Goal: Check status: Check status

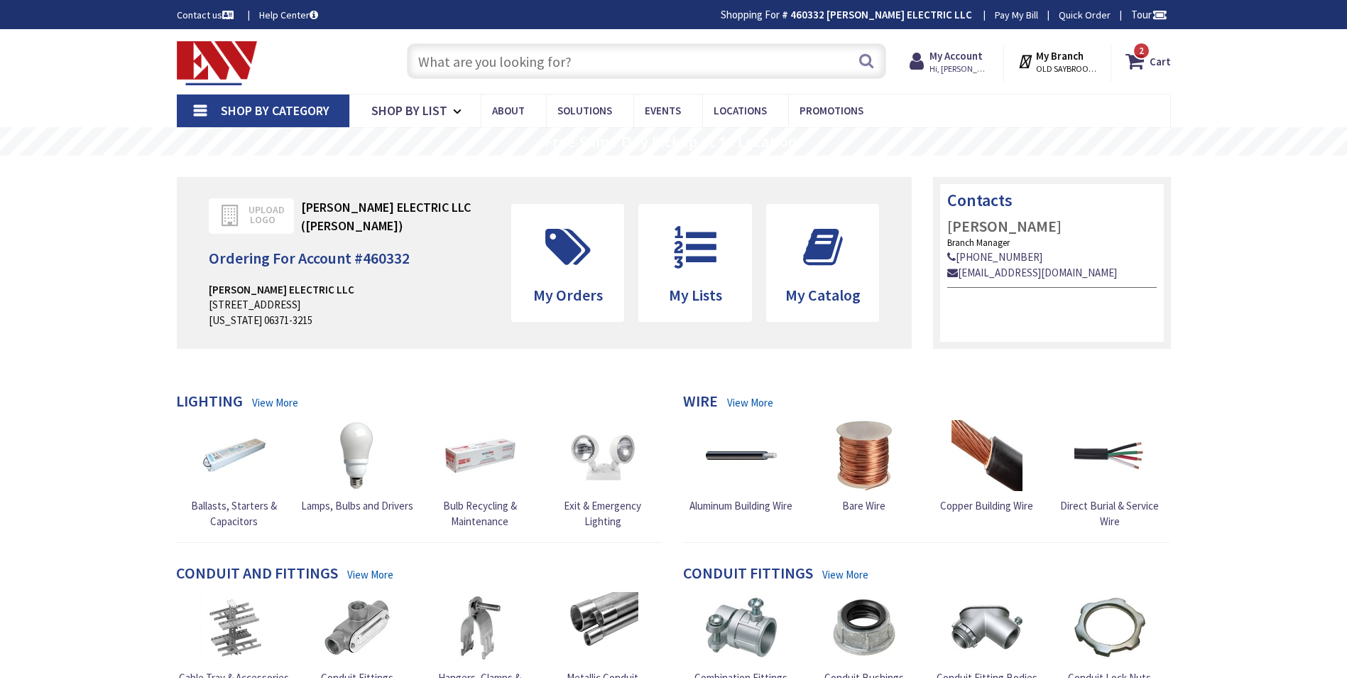
click at [955, 61] on strong "My Account" at bounding box center [956, 55] width 53 height 13
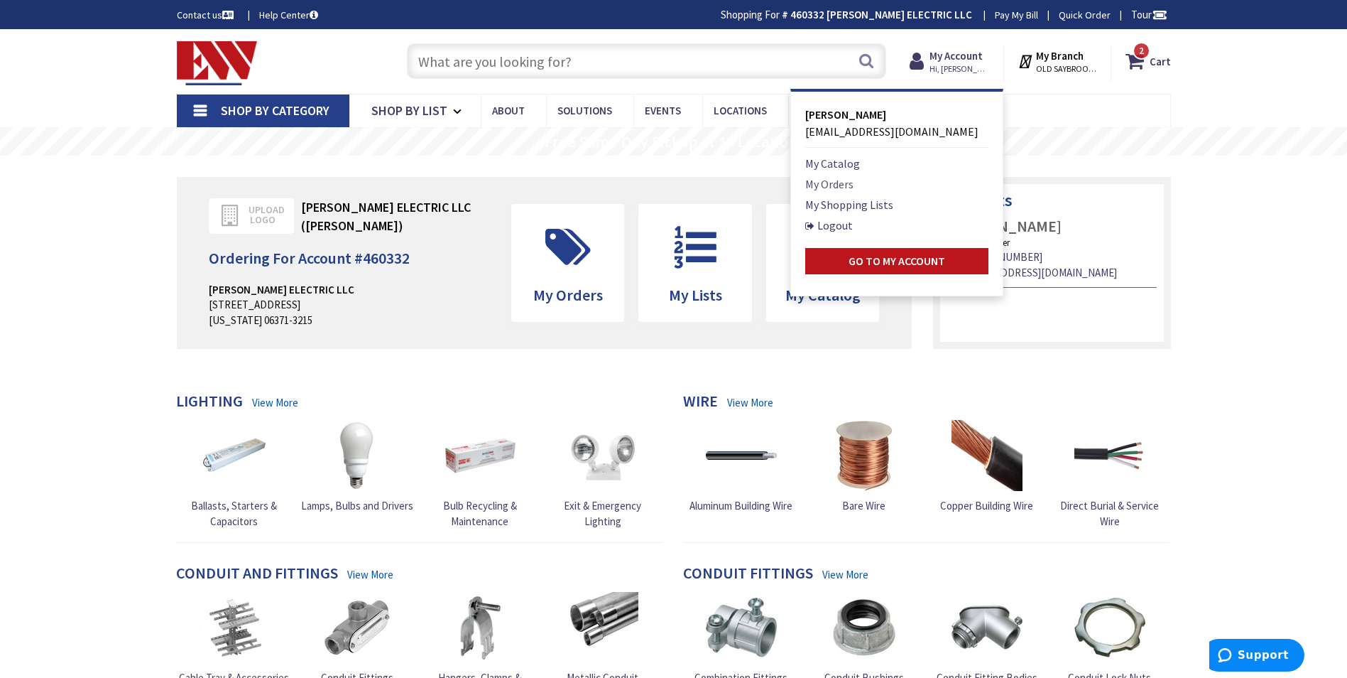
click at [826, 188] on link "My Orders" at bounding box center [829, 183] width 48 height 17
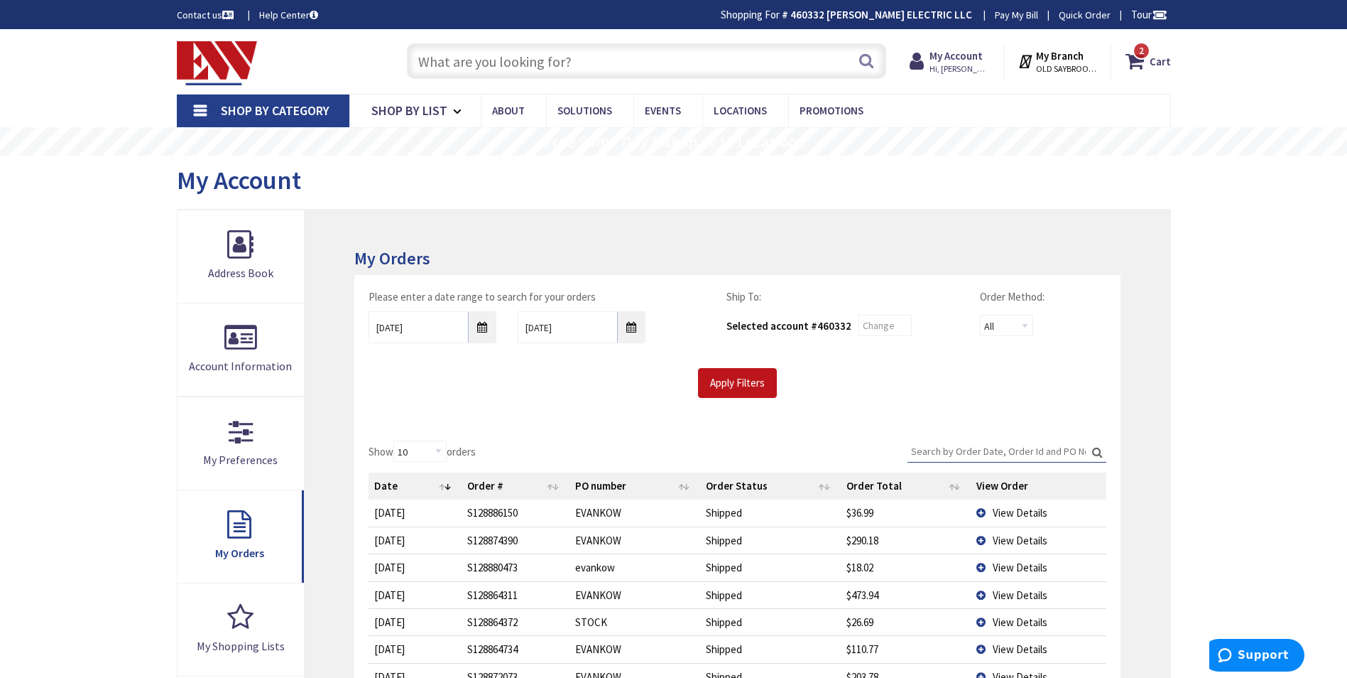
type input "[GEOGRAPHIC_DATA] Reflecting Pool, [STREET_ADDRESS][US_STATE]"
click at [491, 327] on input "9/25/2025" at bounding box center [433, 327] width 128 height 32
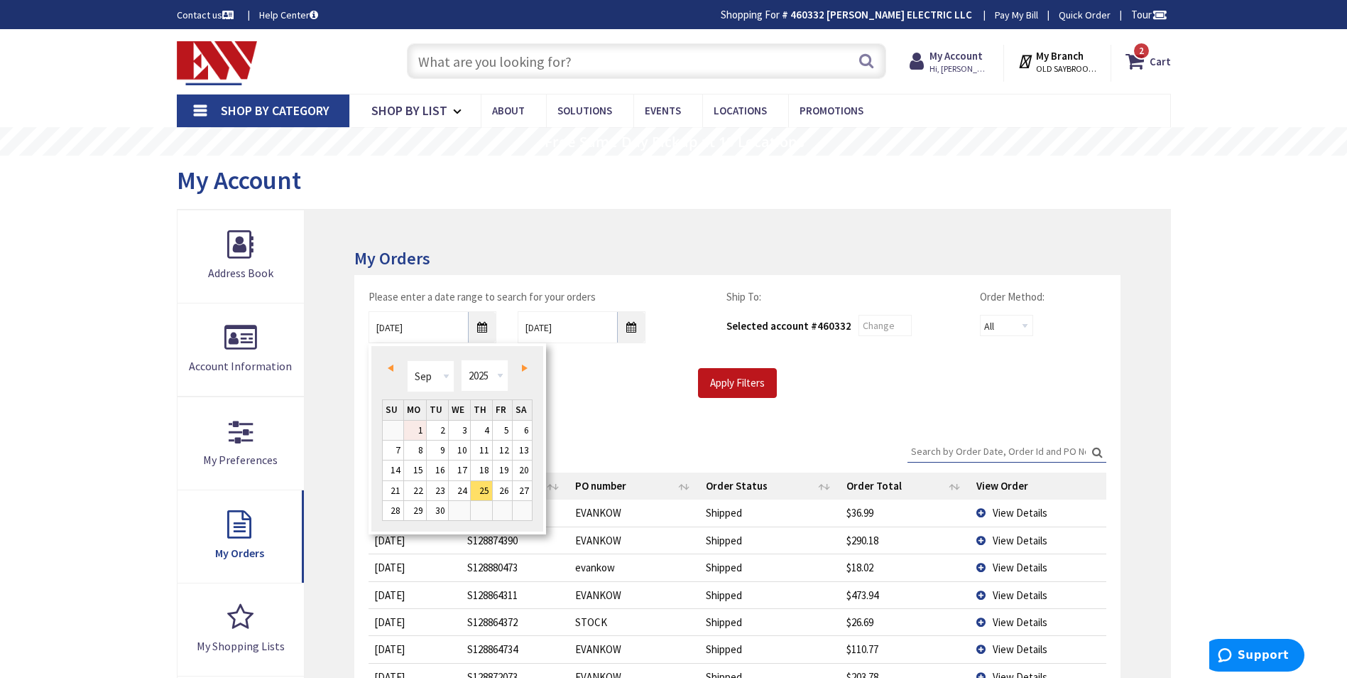
click at [426, 428] on link "1" at bounding box center [415, 429] width 22 height 19
type input "09/01/2025"
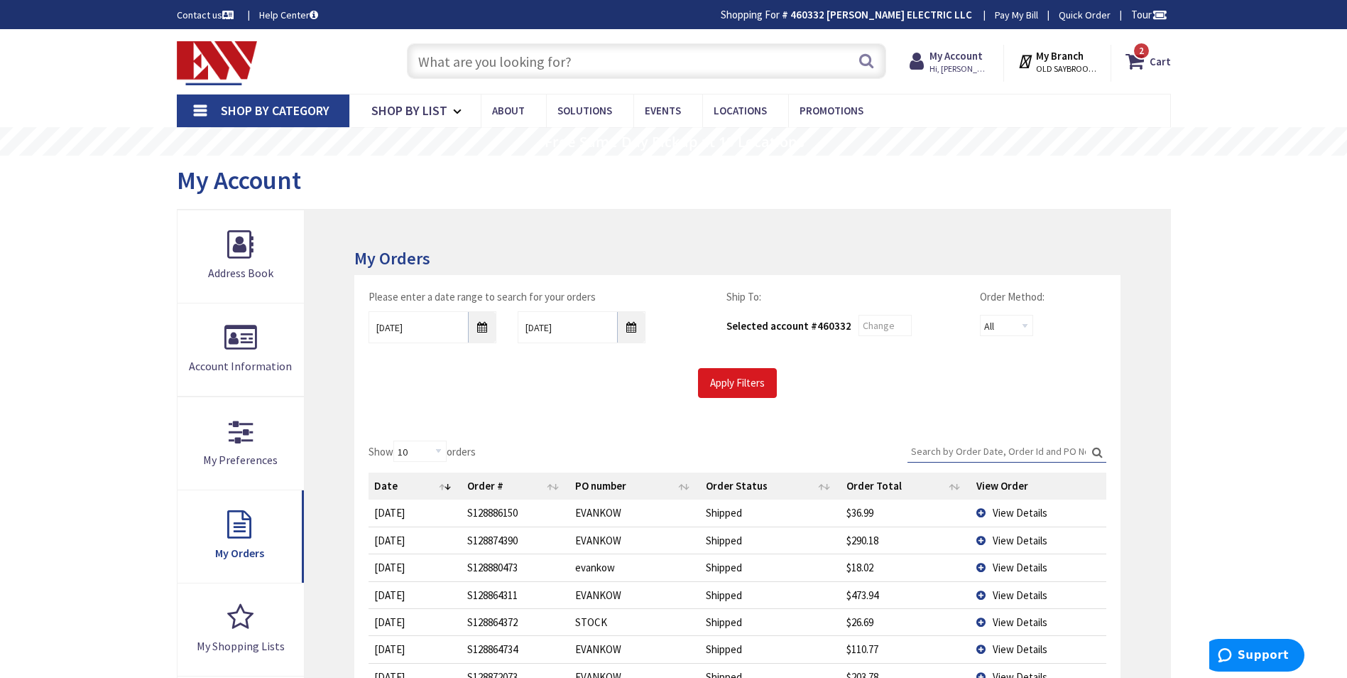
drag, startPoint x: 694, startPoint y: 372, endPoint x: 702, endPoint y: 377, distance: 9.3
click at [697, 374] on div "Apply Filters" at bounding box center [737, 383] width 759 height 30
click at [705, 379] on input "Apply Filters" at bounding box center [737, 383] width 79 height 30
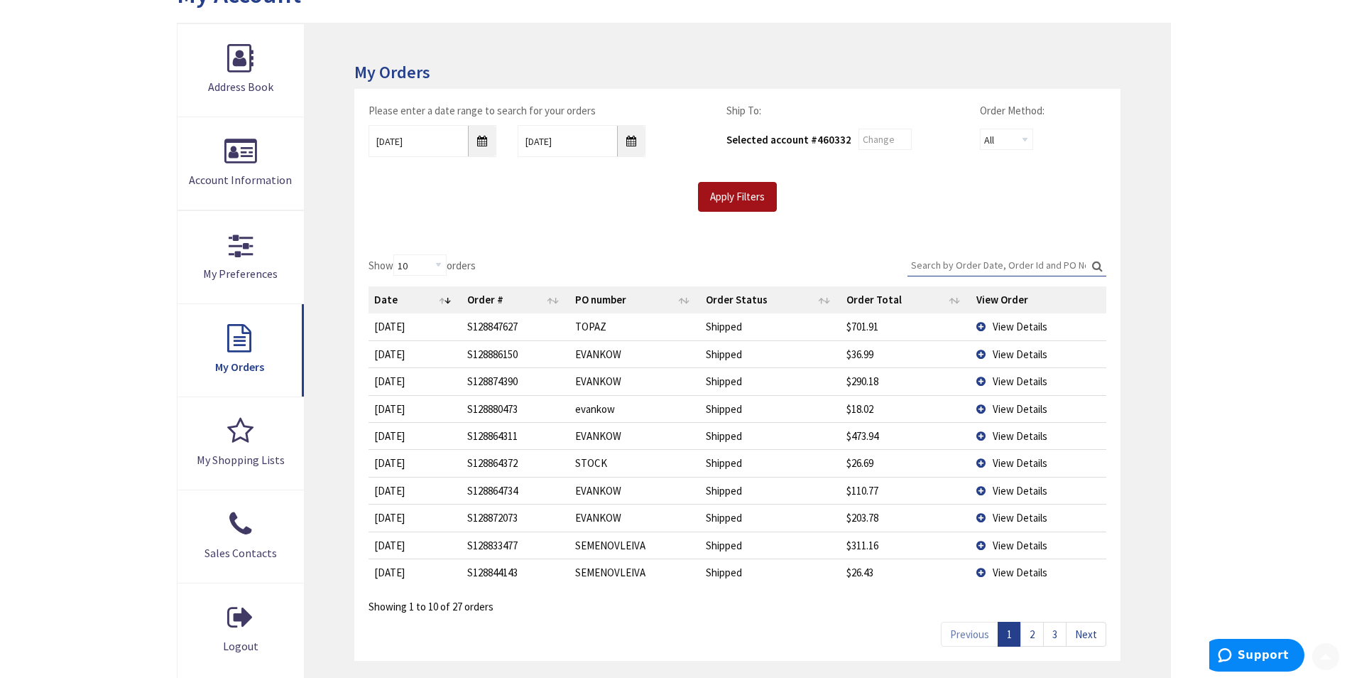
scroll to position [213, 0]
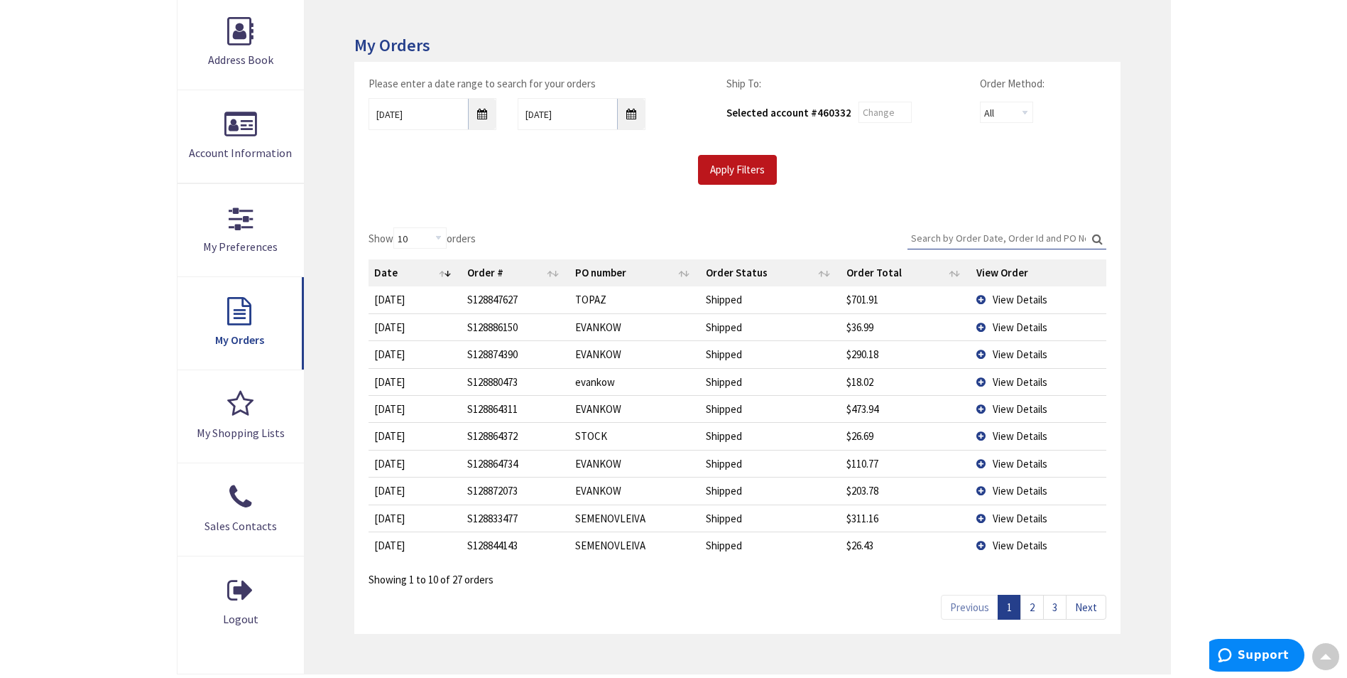
click at [984, 513] on td "View Details" at bounding box center [1038, 517] width 135 height 27
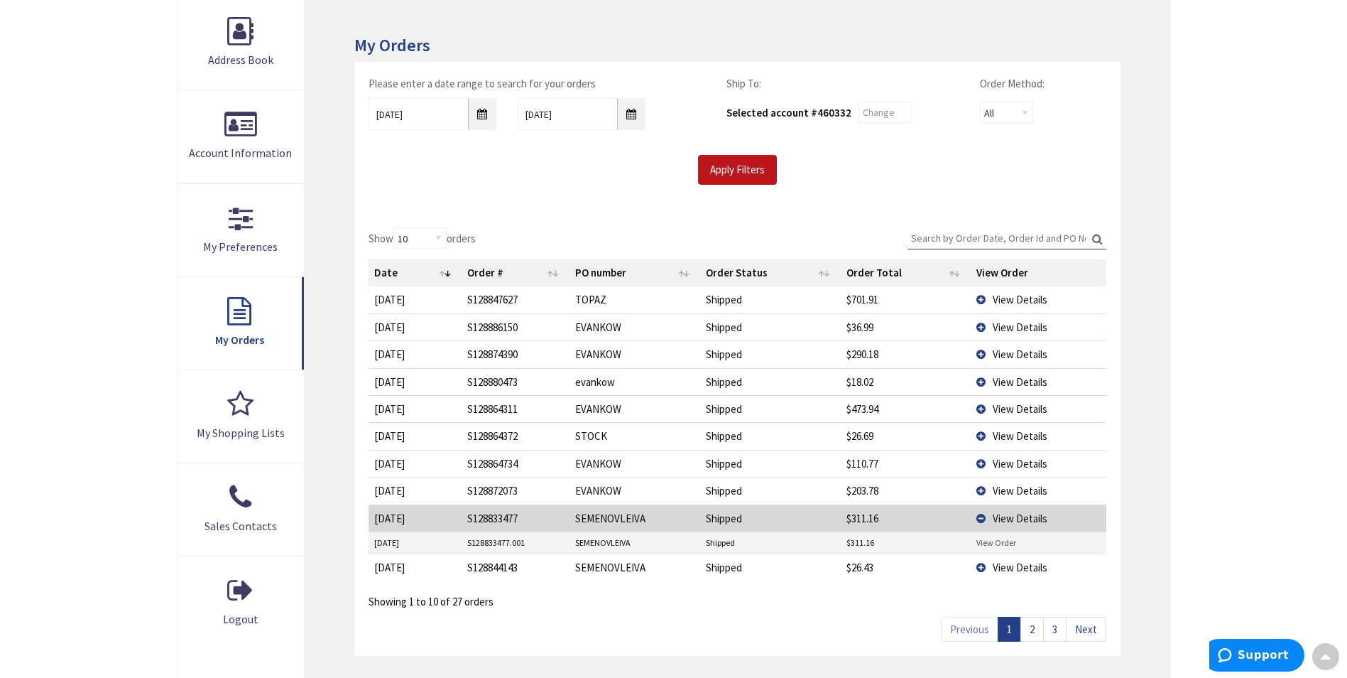
click at [984, 540] on link "View Order" at bounding box center [997, 542] width 40 height 12
click at [989, 567] on td "View Details" at bounding box center [1038, 566] width 135 height 27
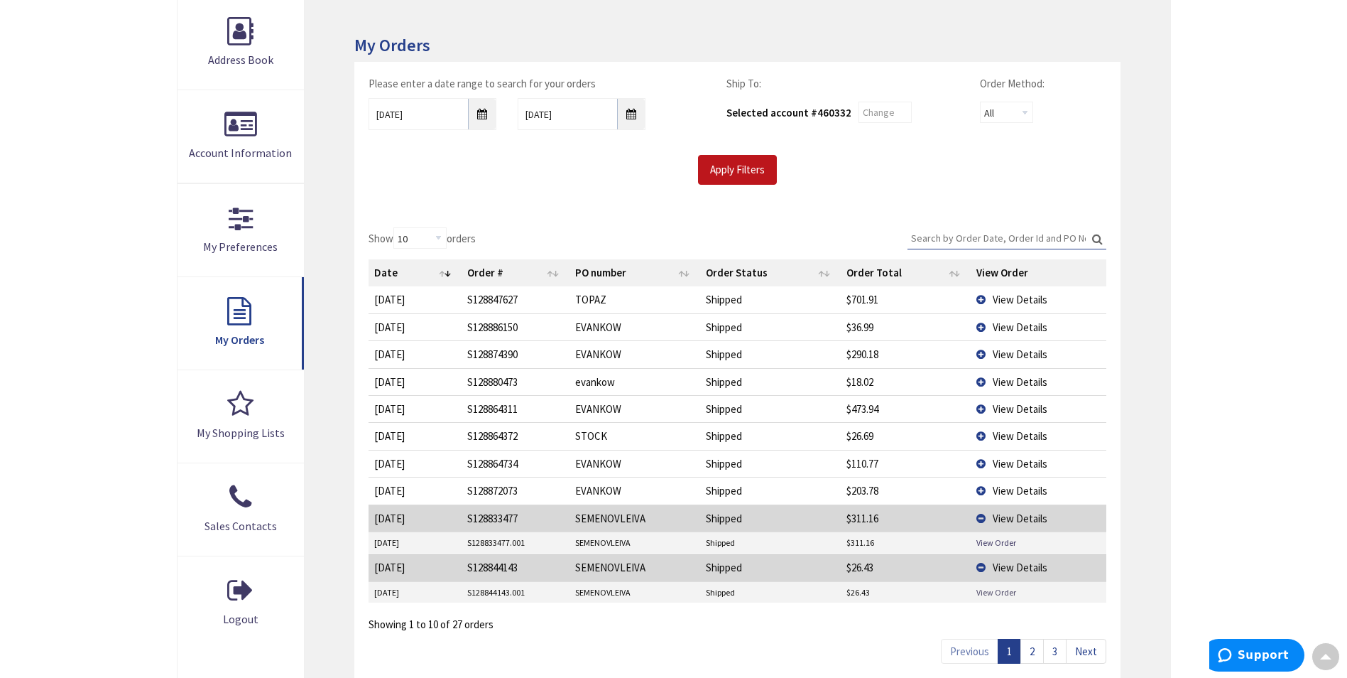
click at [997, 589] on link "View Order" at bounding box center [997, 592] width 40 height 12
click at [1036, 658] on link "2" at bounding box center [1032, 650] width 23 height 25
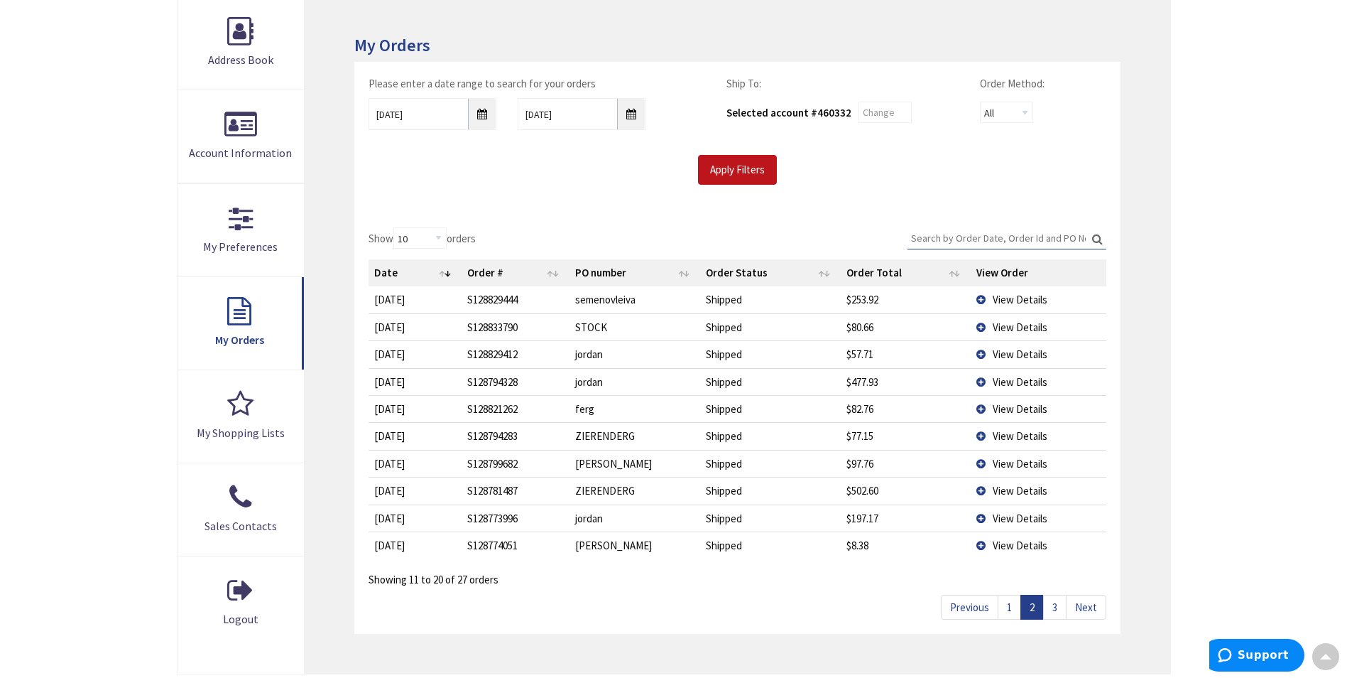
click at [991, 298] on td "View Details" at bounding box center [1038, 299] width 135 height 26
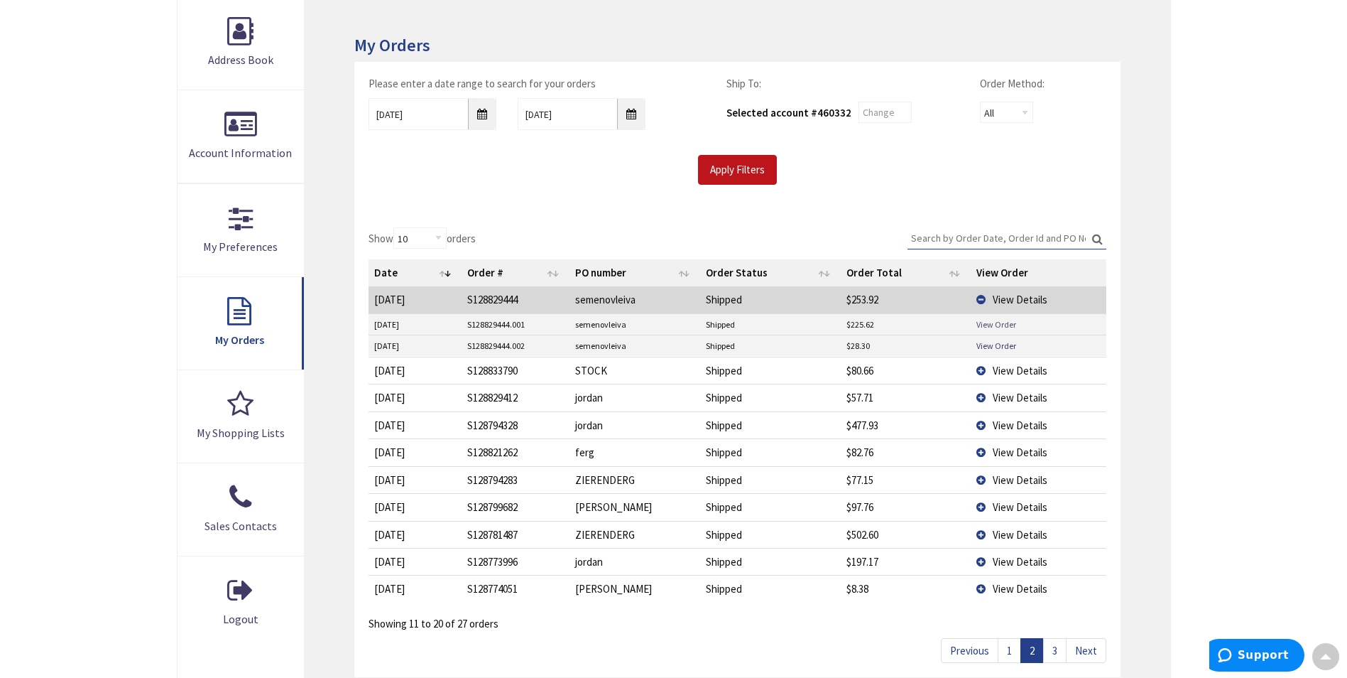
click at [1001, 320] on link "View Order" at bounding box center [997, 324] width 40 height 12
click at [979, 346] on link "View Order" at bounding box center [997, 345] width 40 height 12
click at [1048, 655] on link "3" at bounding box center [1054, 650] width 23 height 25
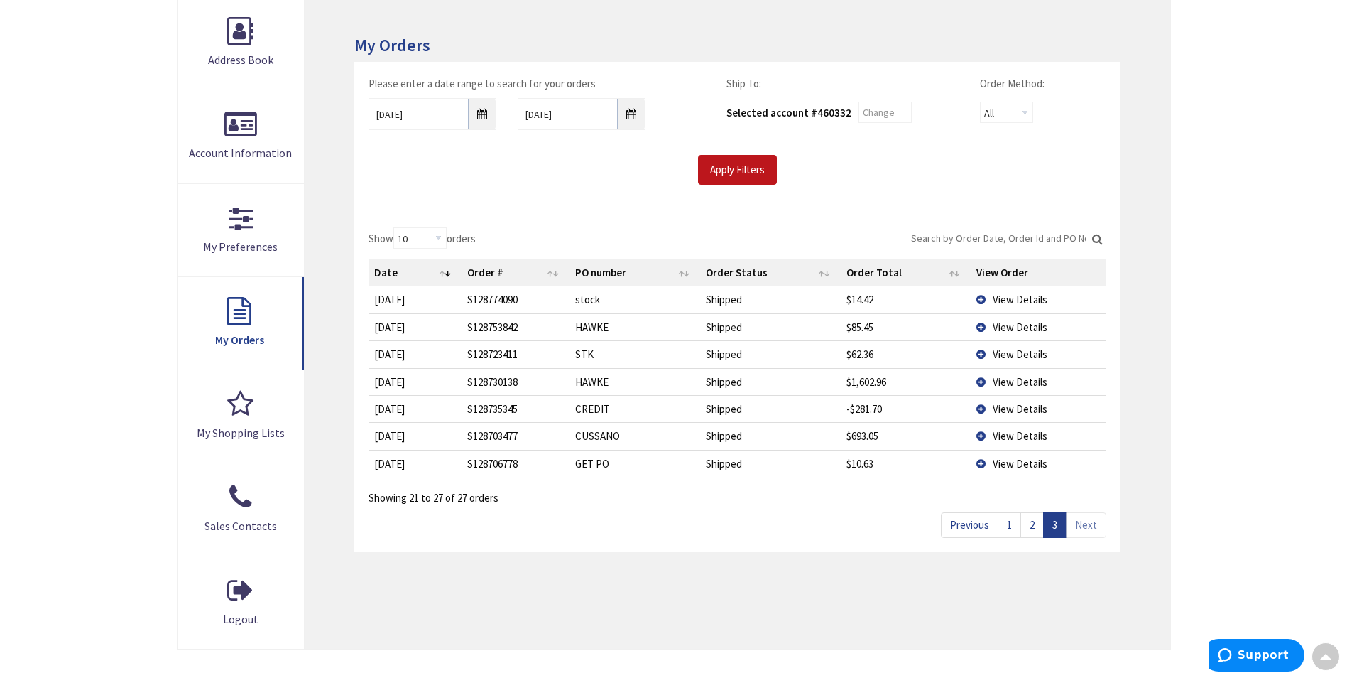
click at [979, 465] on td "View Details" at bounding box center [1039, 463] width 136 height 27
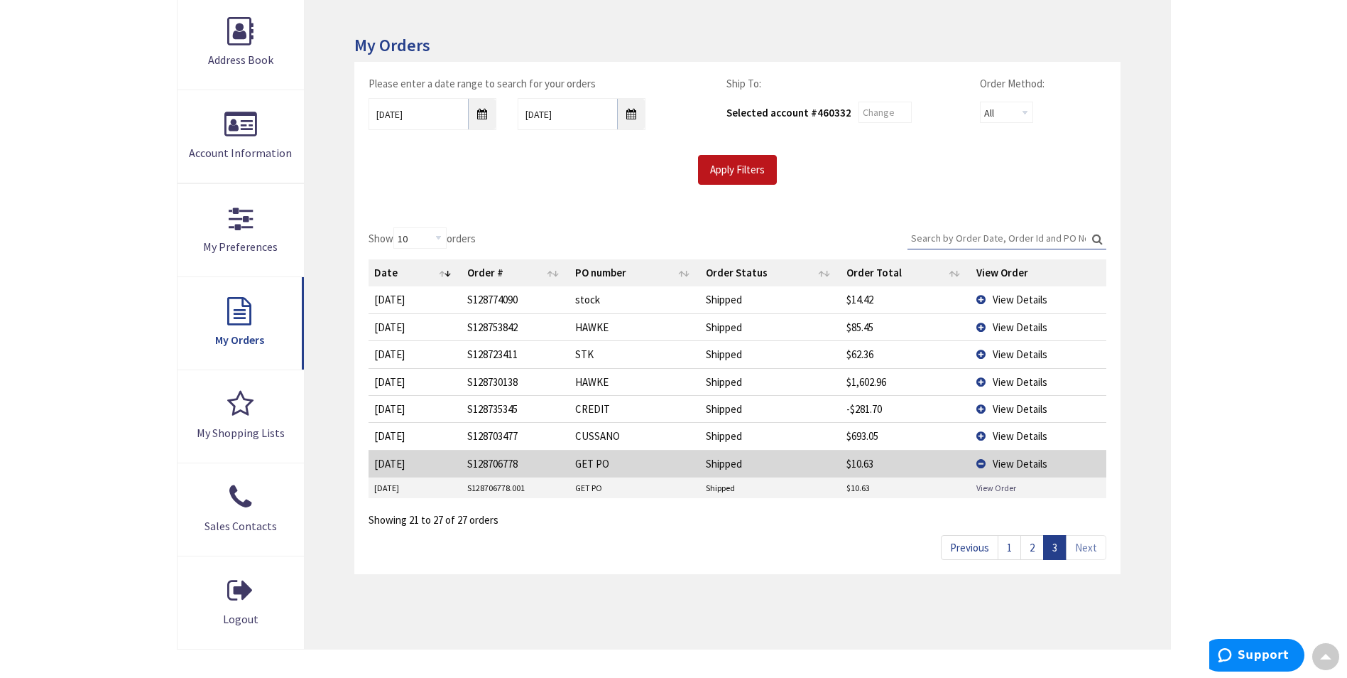
click at [989, 489] on link "View Order" at bounding box center [997, 488] width 40 height 12
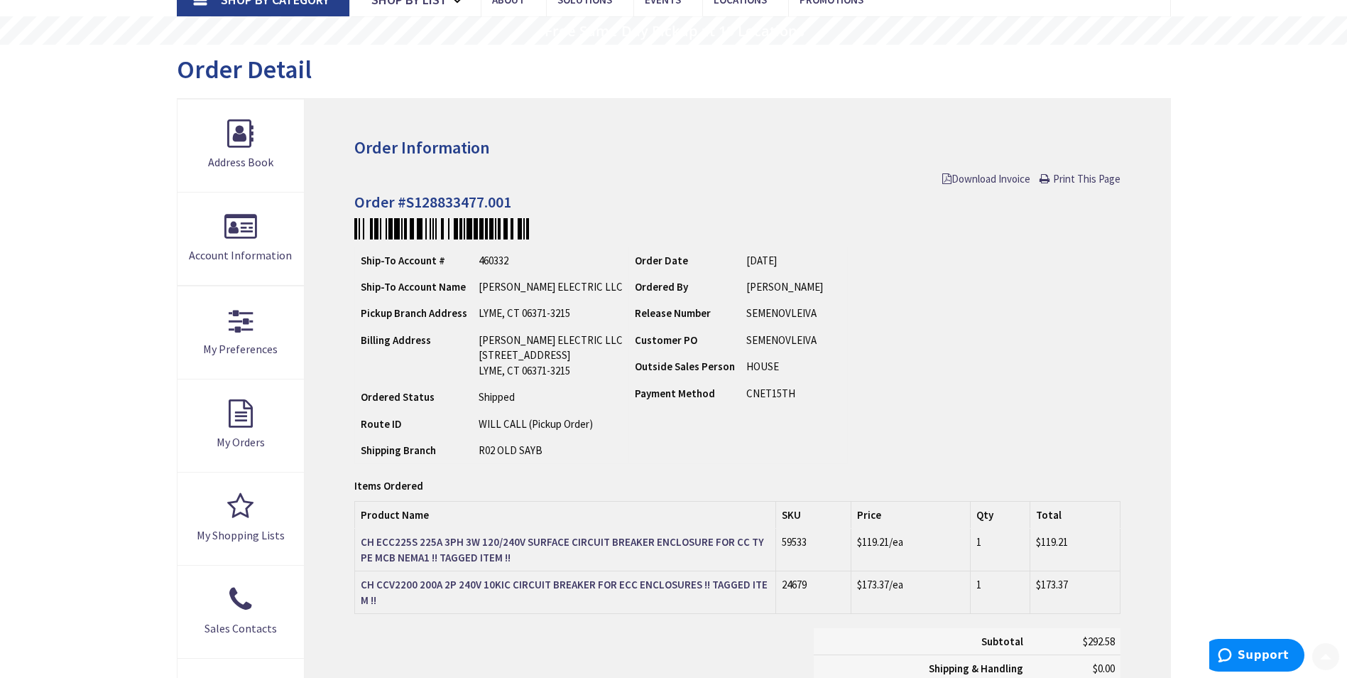
scroll to position [142, 0]
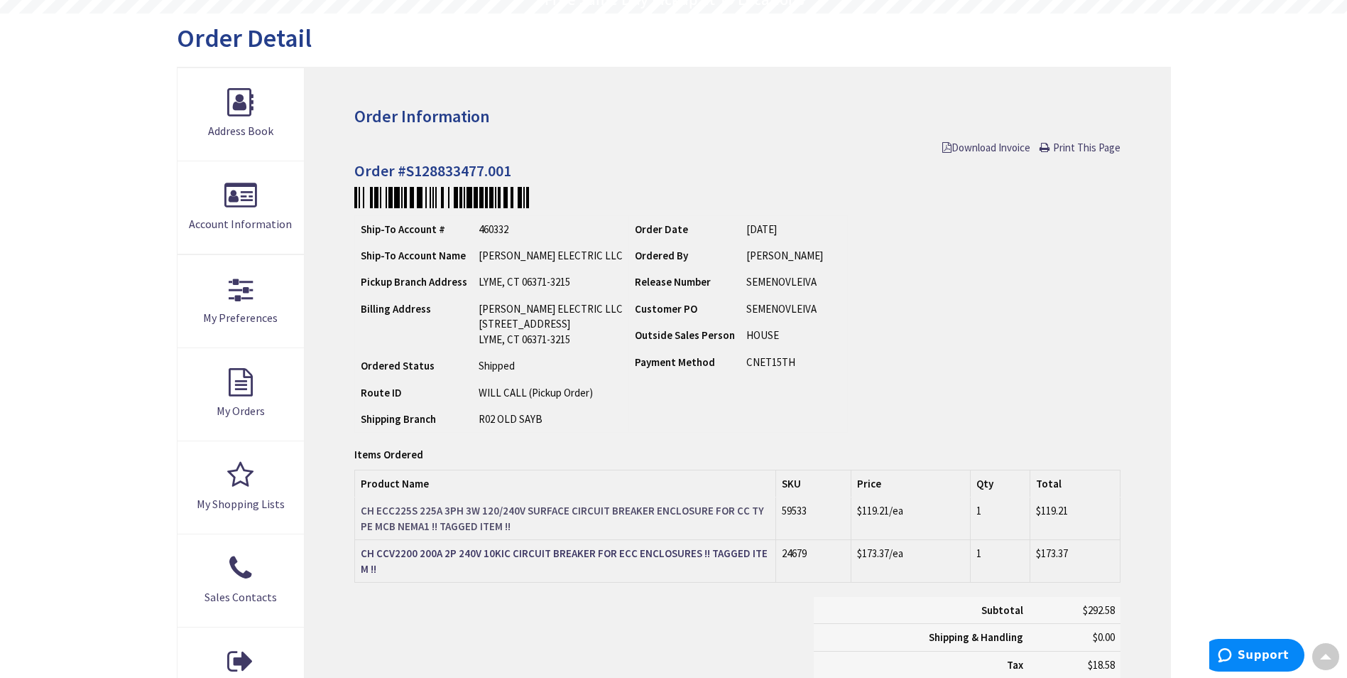
click at [736, 513] on strong "CH ECC225S 225A 3PH 3W 120/240V SURFACE CIRCUIT BREAKER ENCLOSURE FOR CC TYPE M…" at bounding box center [562, 518] width 403 height 28
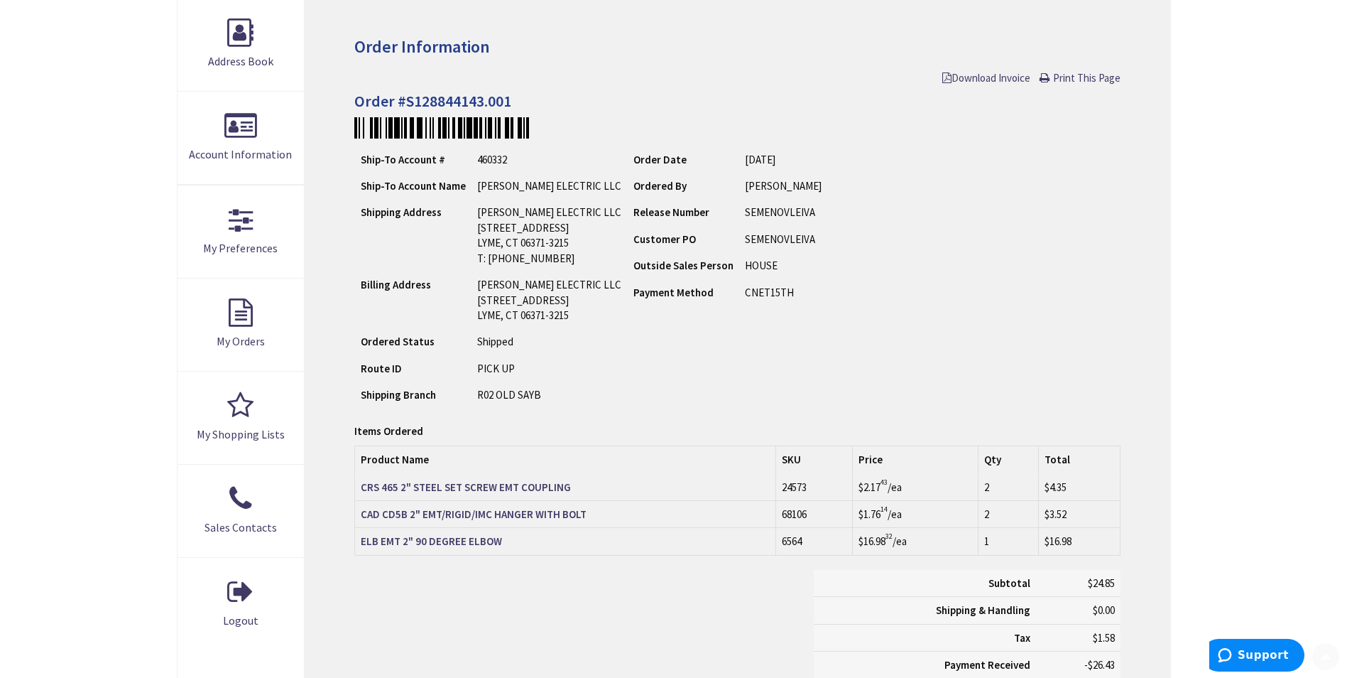
scroll to position [213, 0]
click at [512, 486] on strong "CRS 465 2" STEEL SET SCREW EMT COUPLING" at bounding box center [466, 485] width 210 height 13
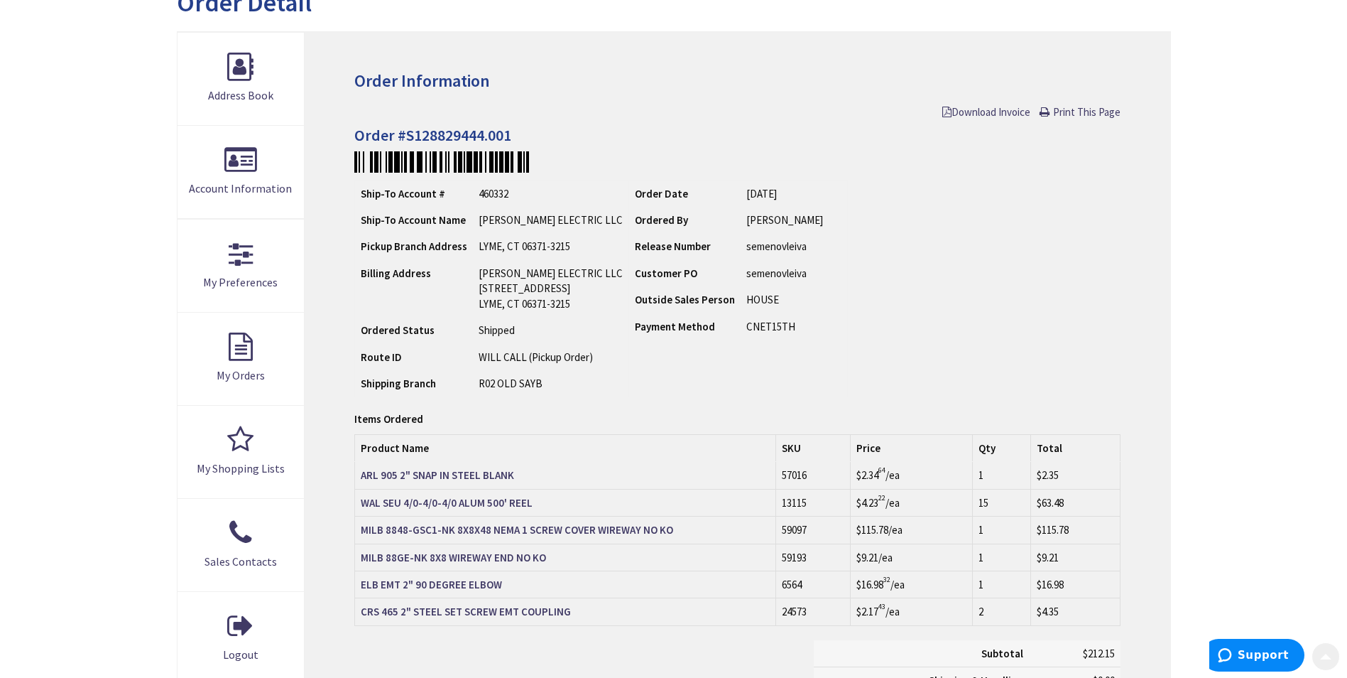
scroll to position [213, 0]
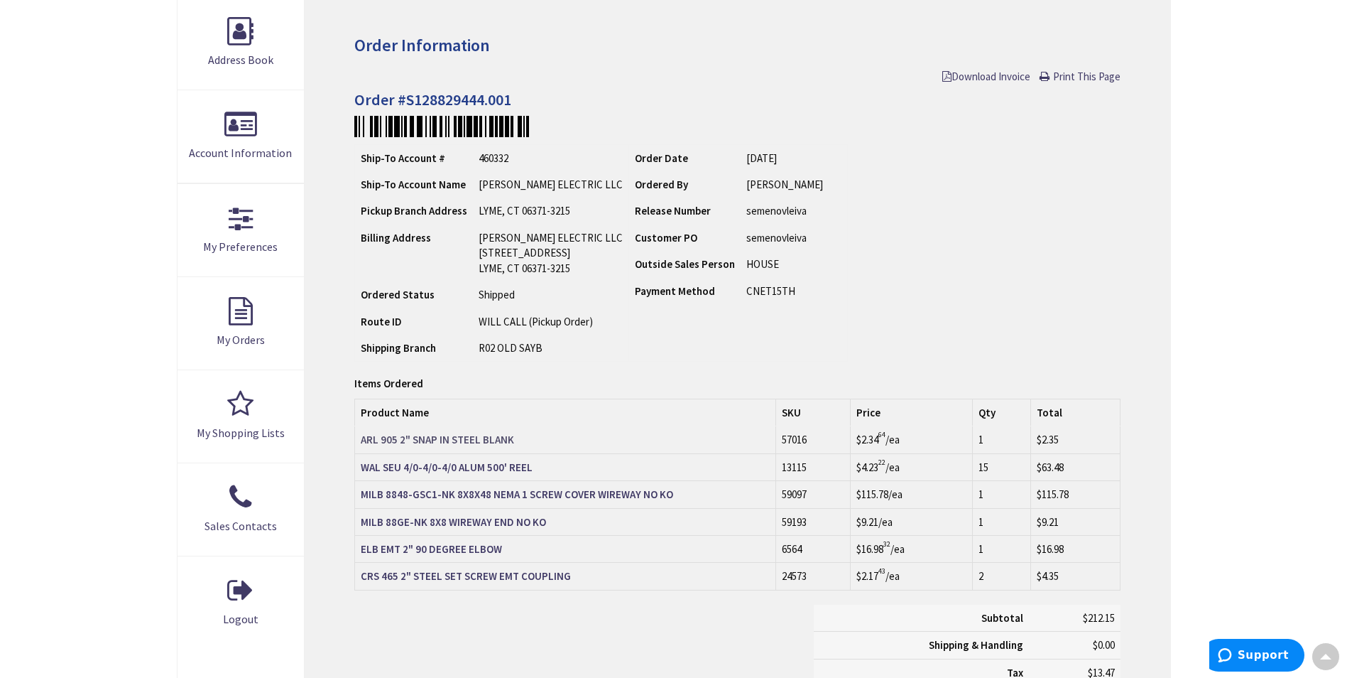
click at [480, 435] on strong "ARL 905 2" SNAP IN STEEL BLANK" at bounding box center [437, 439] width 153 height 13
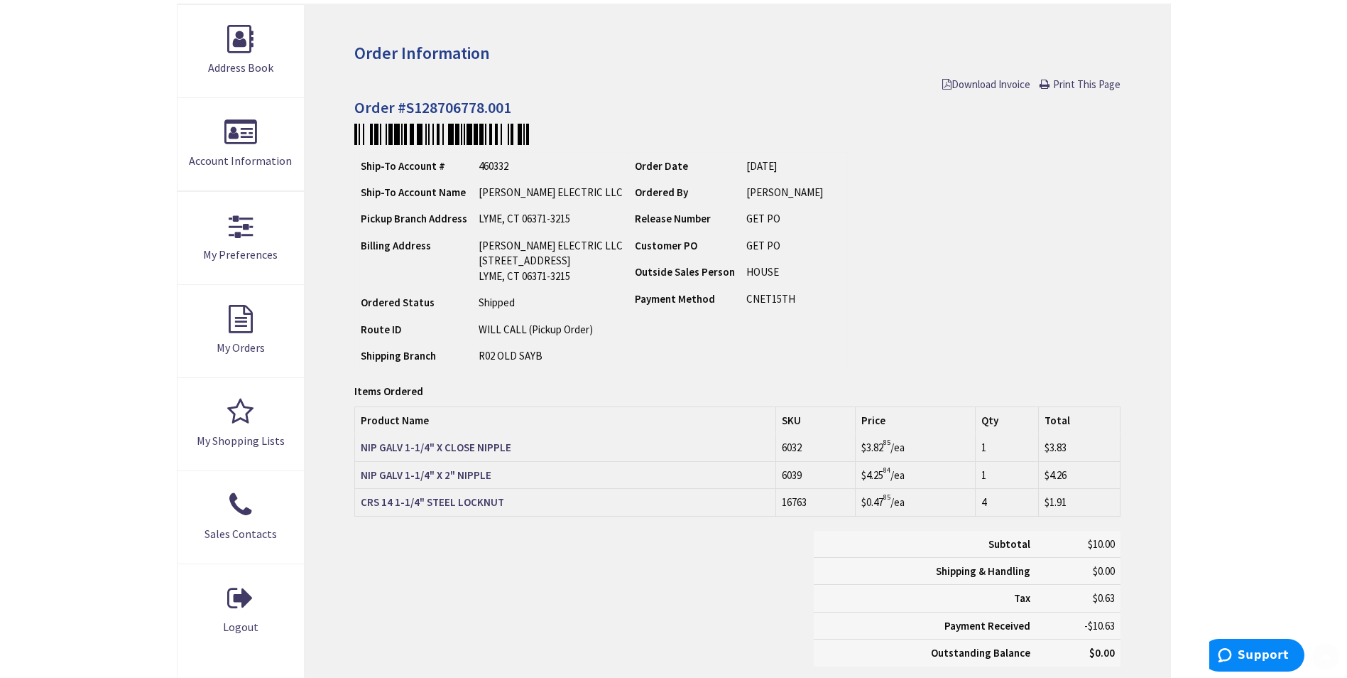
scroll to position [213, 0]
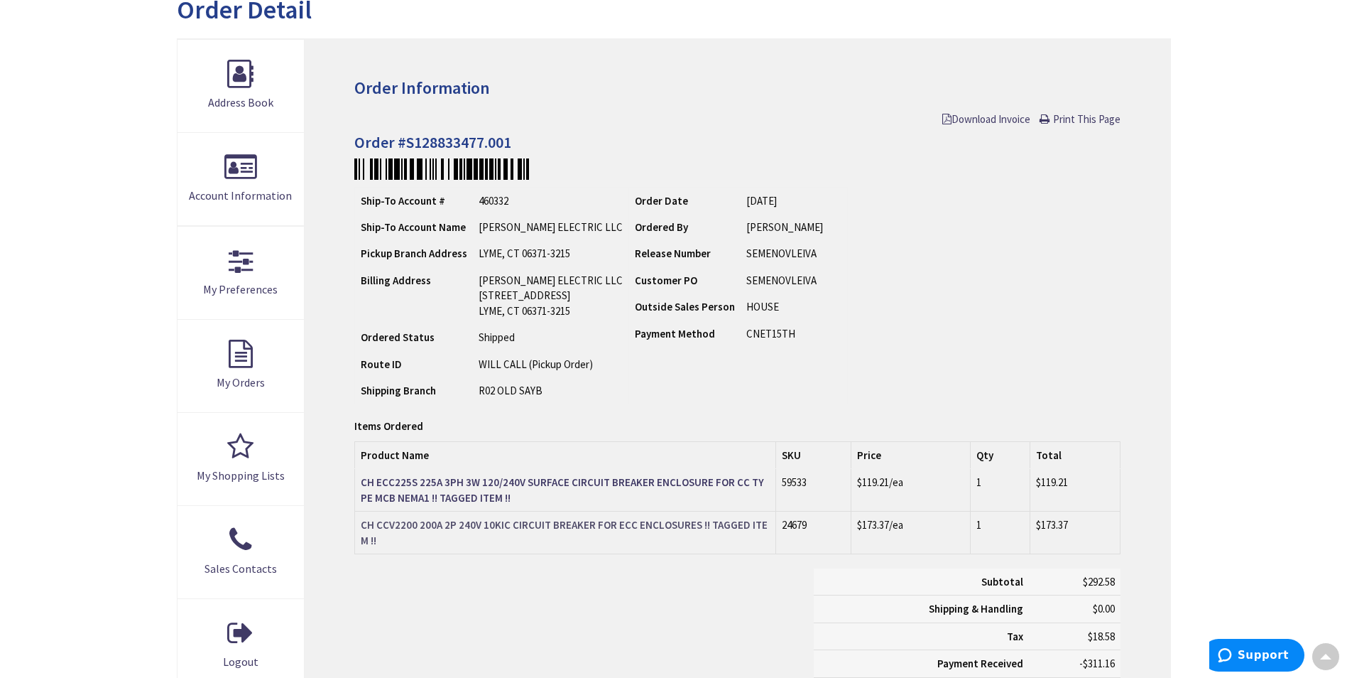
click at [518, 518] on strong "CH CCV2200 200A 2P 240V 10KIC CIRCUIT BREAKER FOR ECC ENCLOSURES !! TAGGED ITEM…" at bounding box center [564, 532] width 407 height 28
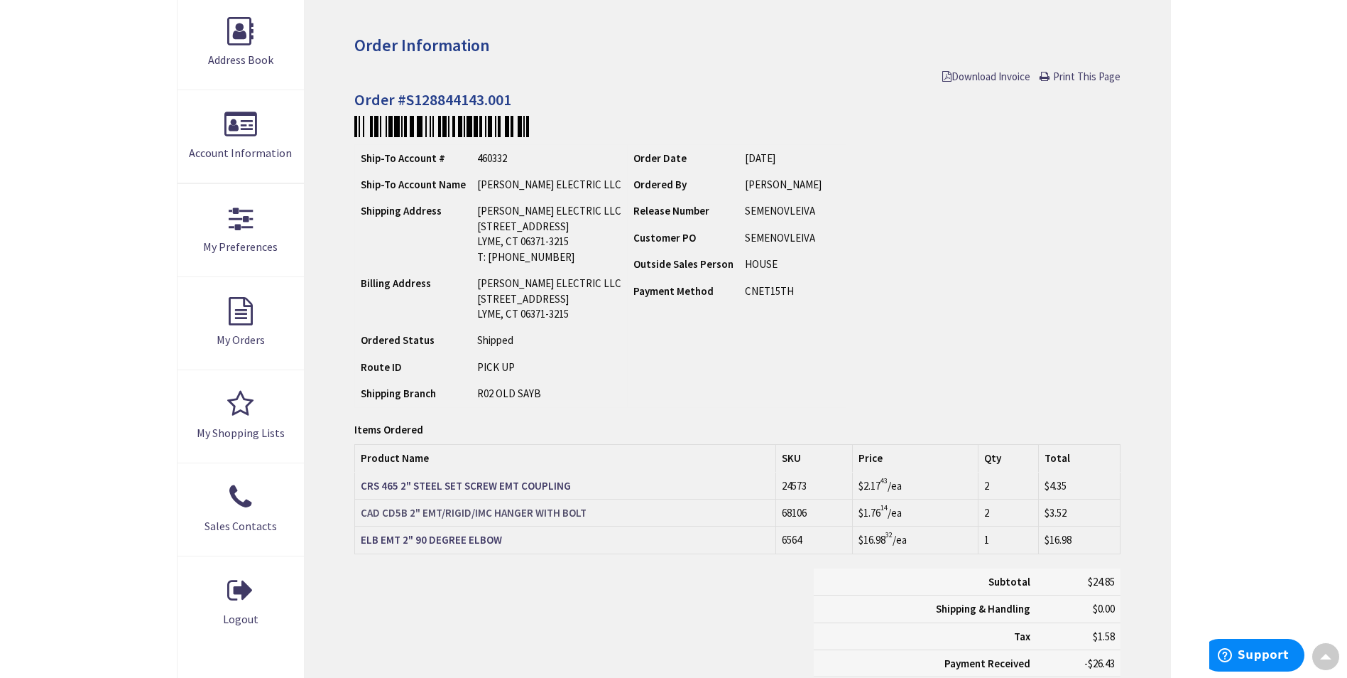
click at [482, 511] on strong "CAD CD5B 2" EMT/RIGID/IMC HANGER WITH BOLT" at bounding box center [474, 512] width 226 height 13
click at [483, 545] on strong "ELB EMT 2" 90 DEGREE ELBOW" at bounding box center [431, 539] width 141 height 13
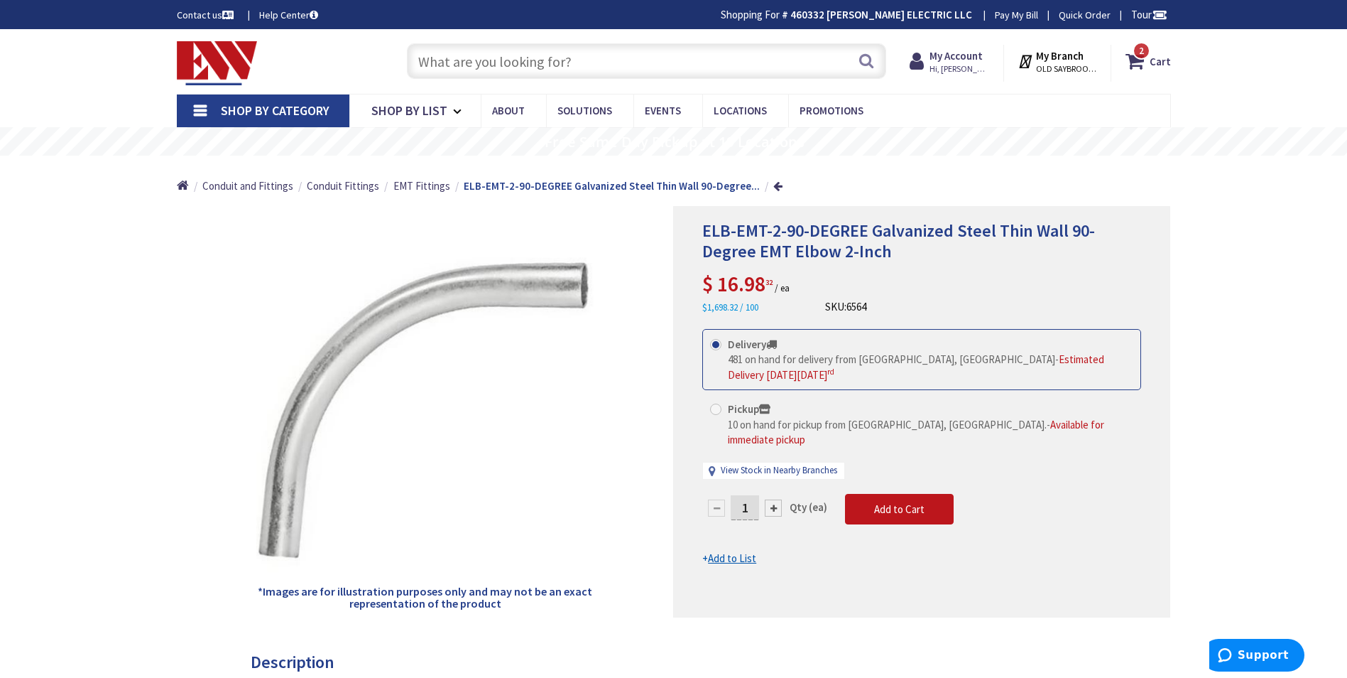
click at [717, 53] on input "text" at bounding box center [646, 61] width 479 height 36
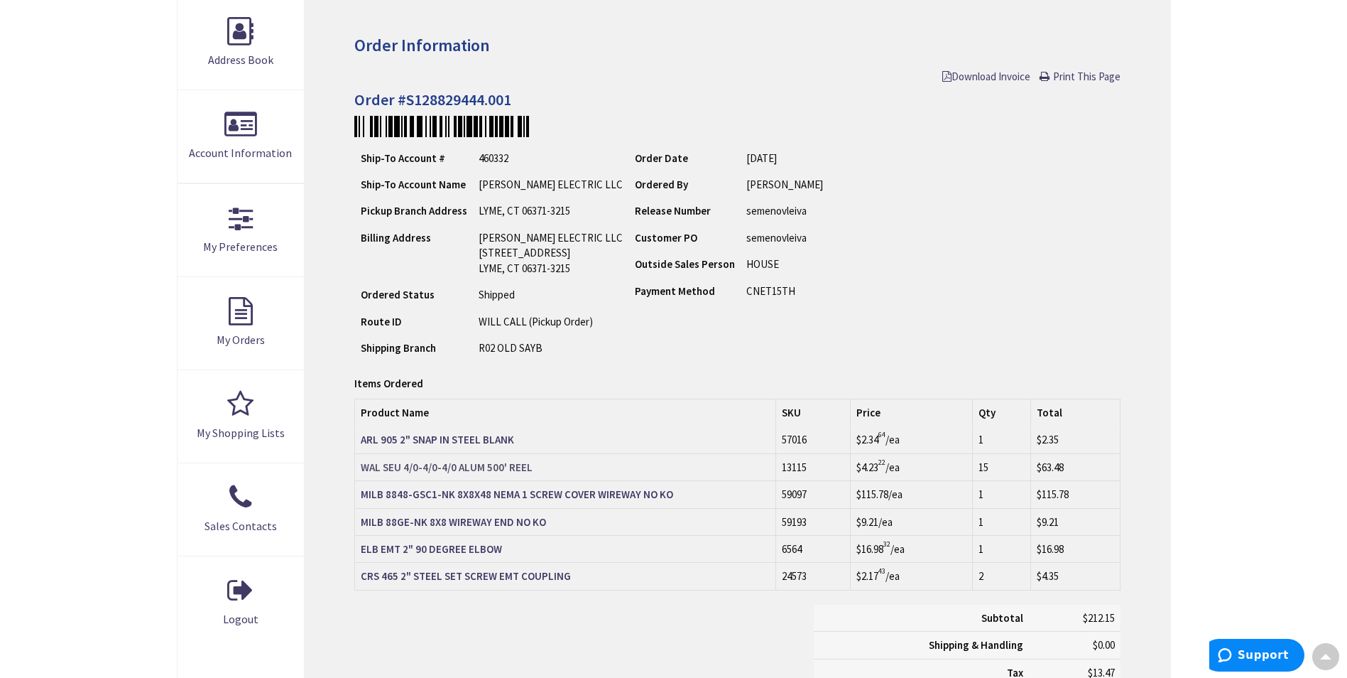
click at [462, 466] on strong "WAL SEU 4/0-4/0-4/0 ALUM 500' REEL" at bounding box center [447, 466] width 172 height 13
click at [437, 499] on strong "MILB 8848-GSC1-NK 8X8X48 NEMA 1 SCREW COVER WIREWAY NO KO" at bounding box center [517, 493] width 312 height 13
click at [464, 531] on td "MILB 88GE-NK 8X8 WIREWAY END NO KO" at bounding box center [565, 521] width 421 height 27
click at [464, 529] on td "MILB 88GE-NK 8X8 WIREWAY END NO KO" at bounding box center [565, 521] width 421 height 27
click at [466, 528] on link "MILB 88GE-NK 8X8 WIREWAY END NO KO" at bounding box center [453, 521] width 185 height 15
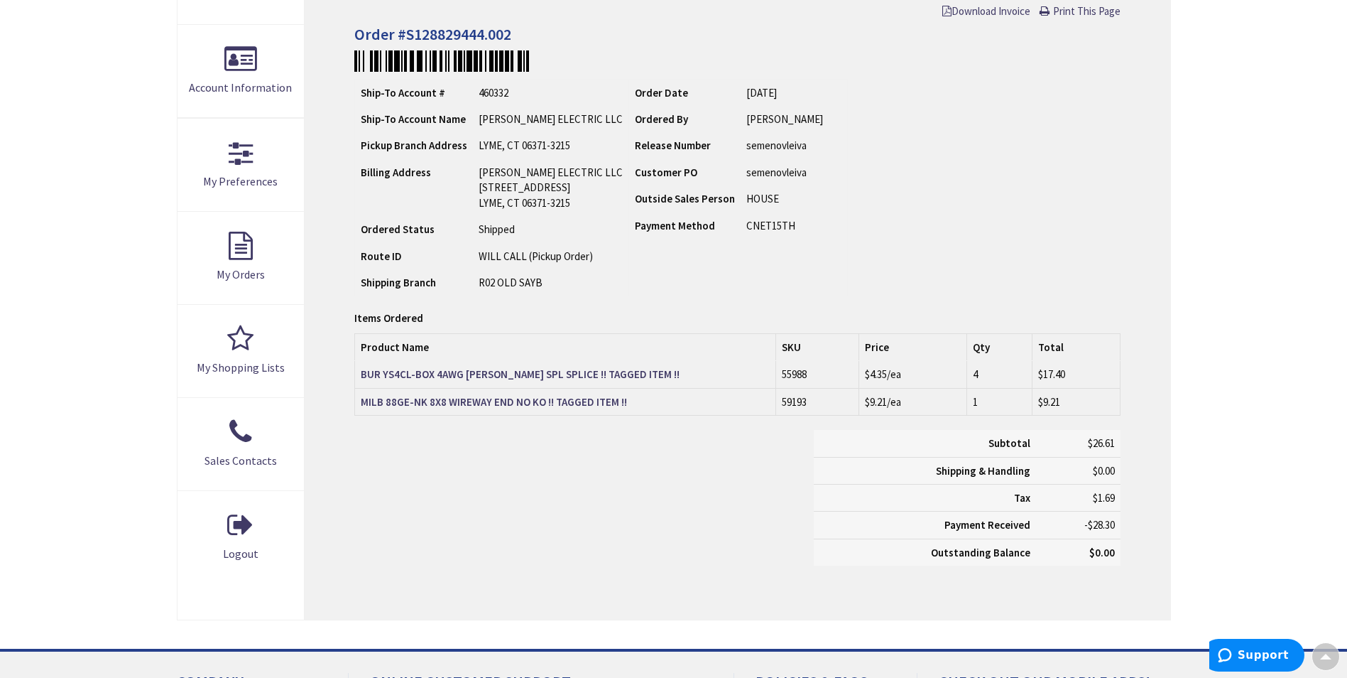
scroll to position [284, 0]
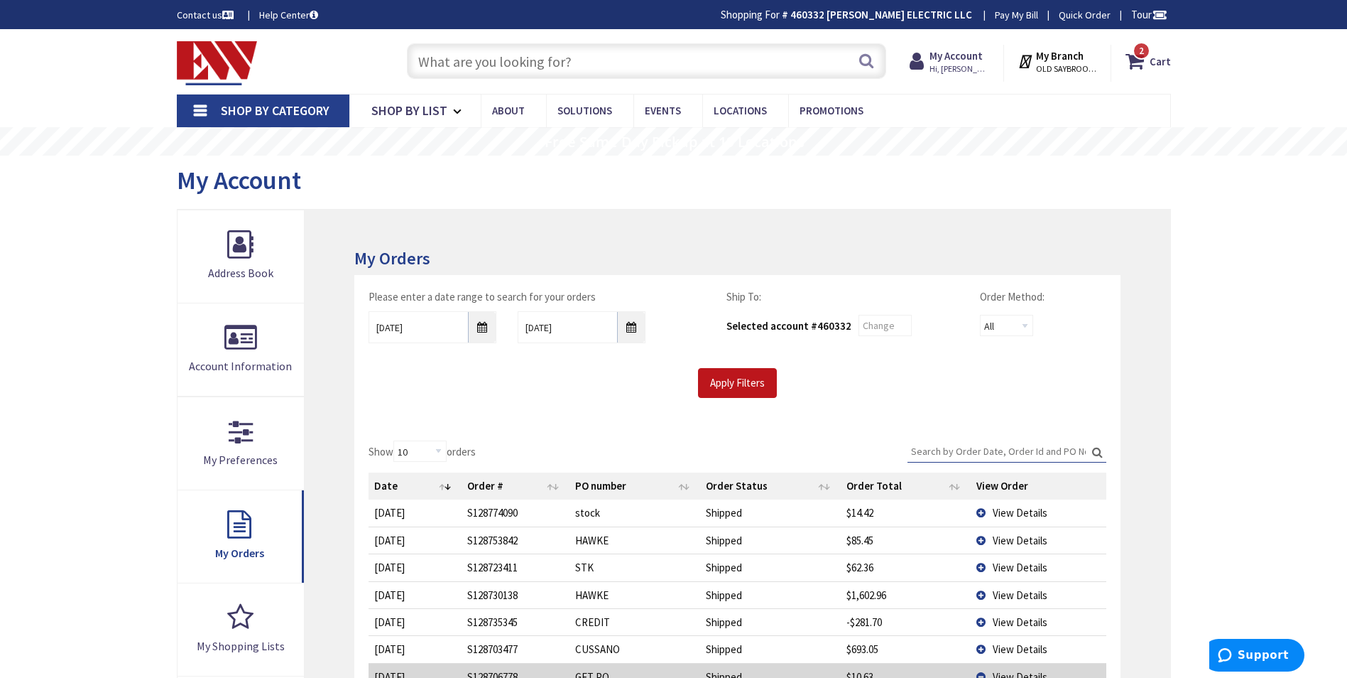
click at [457, 63] on input "text" at bounding box center [646, 61] width 479 height 36
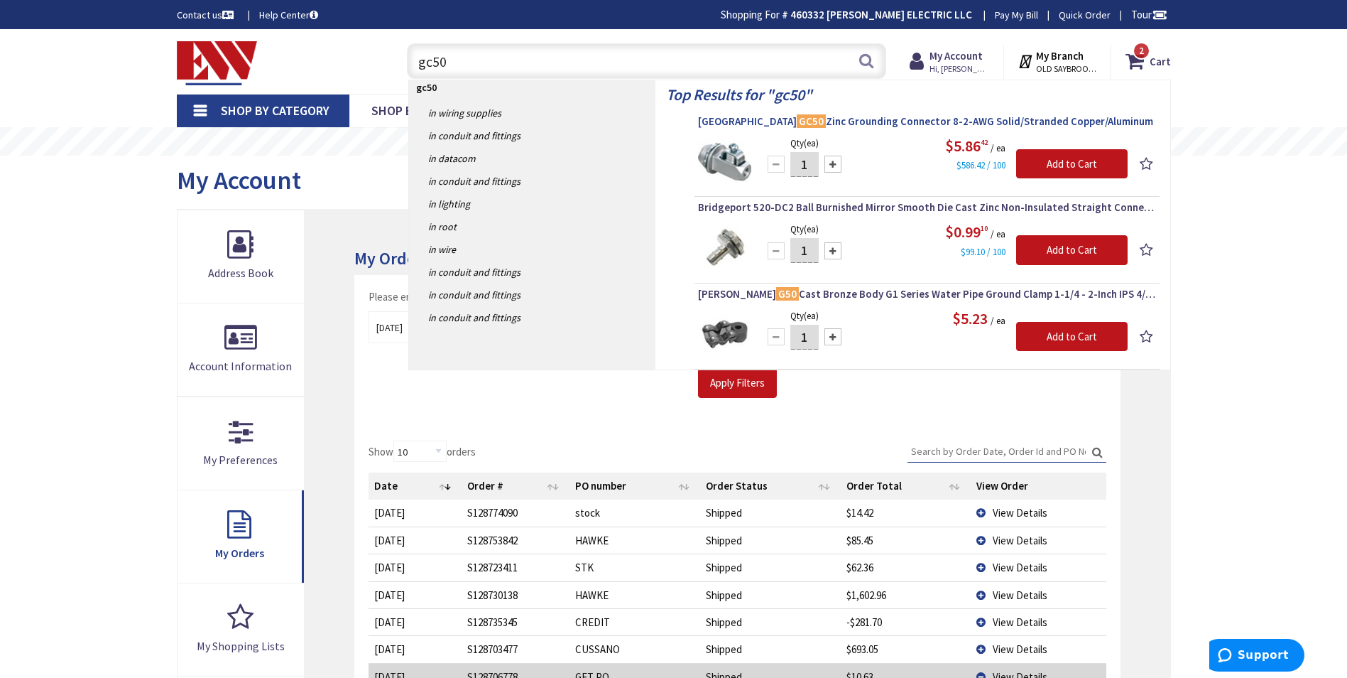
type input "gc50"
click at [797, 119] on mark "GC50" at bounding box center [811, 121] width 29 height 18
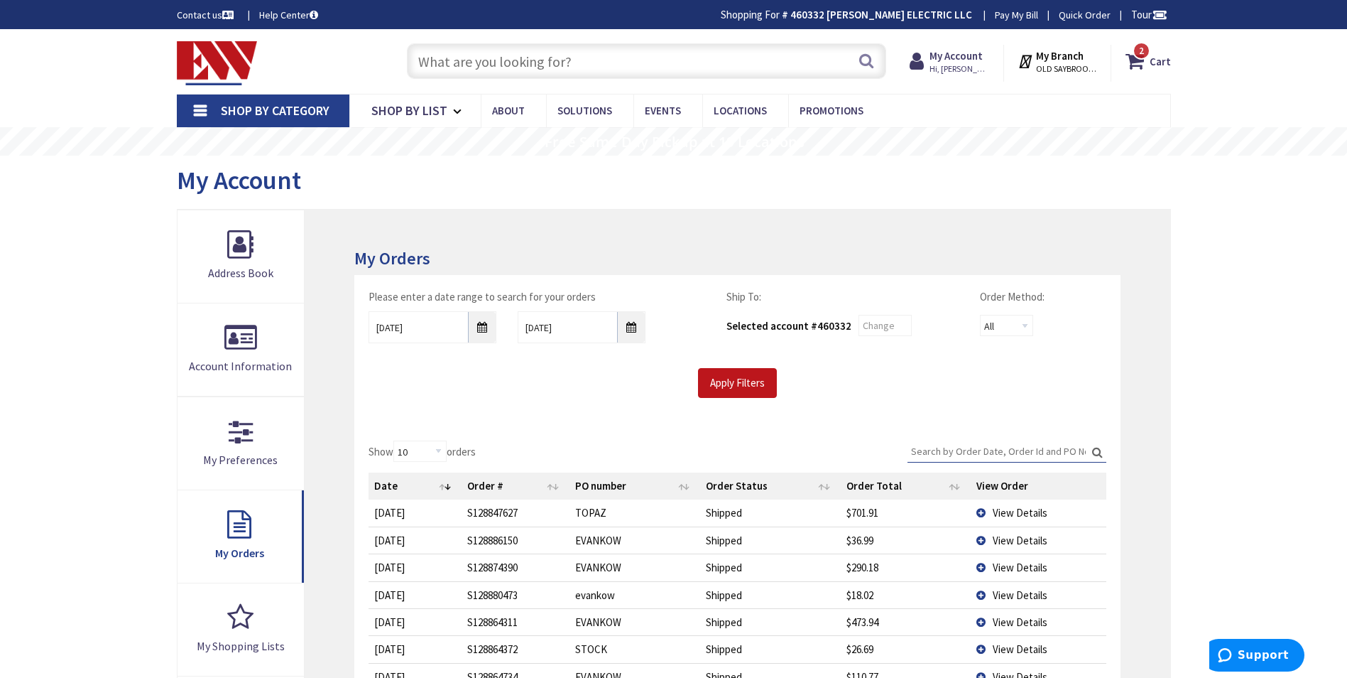
click at [691, 65] on input "text" at bounding box center [646, 61] width 479 height 36
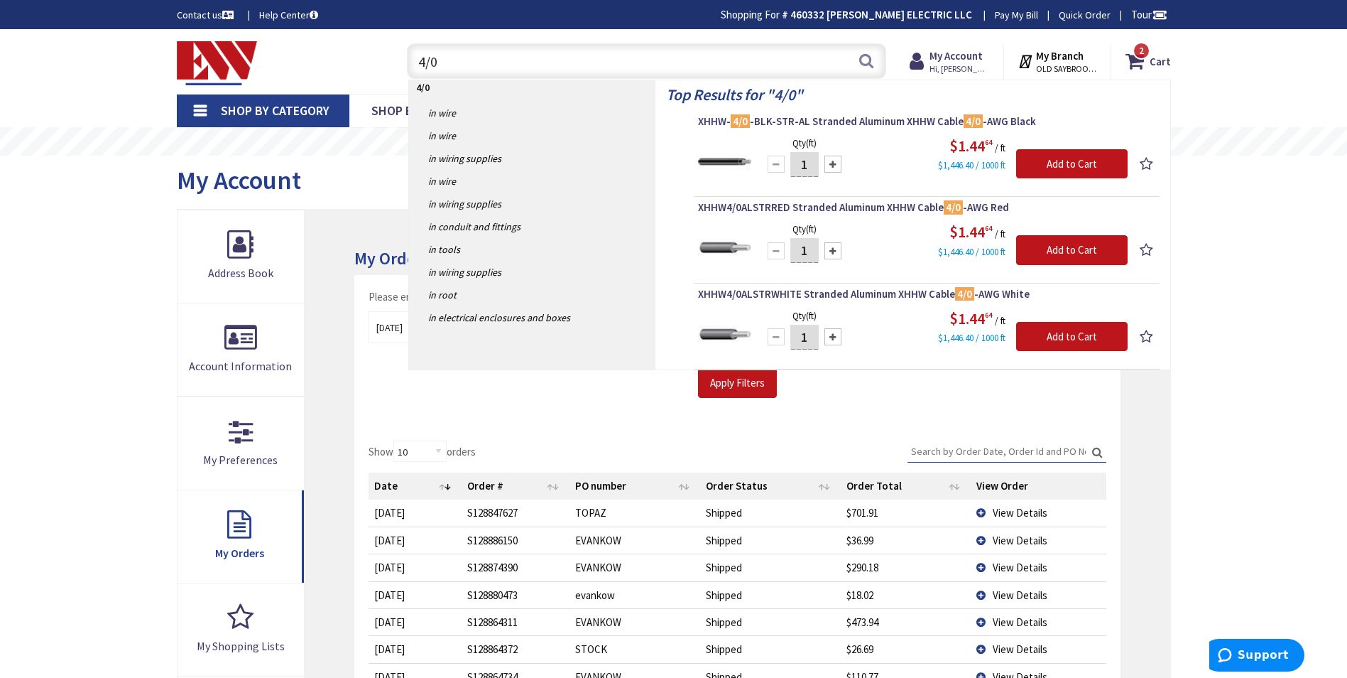
click at [510, 54] on input "4/0" at bounding box center [646, 61] width 479 height 36
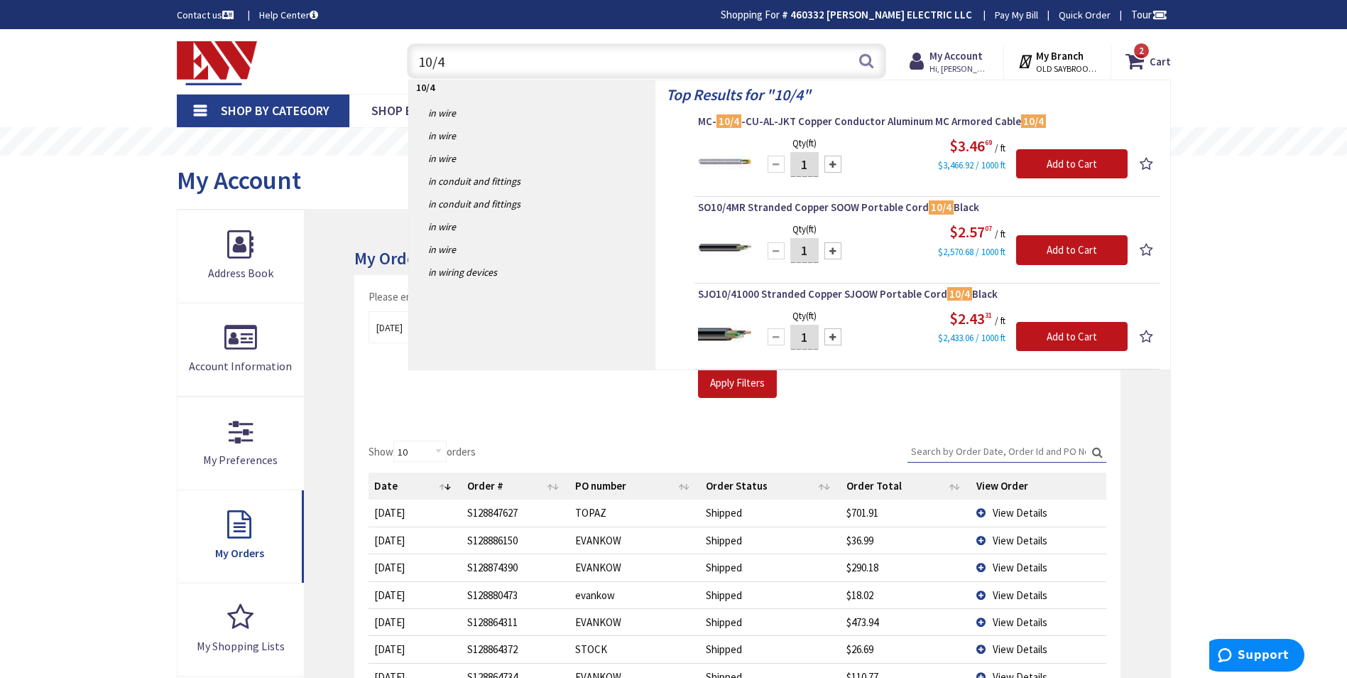
click at [477, 56] on input "10/4" at bounding box center [646, 61] width 479 height 36
click at [476, 56] on input "10/4" at bounding box center [646, 61] width 479 height 36
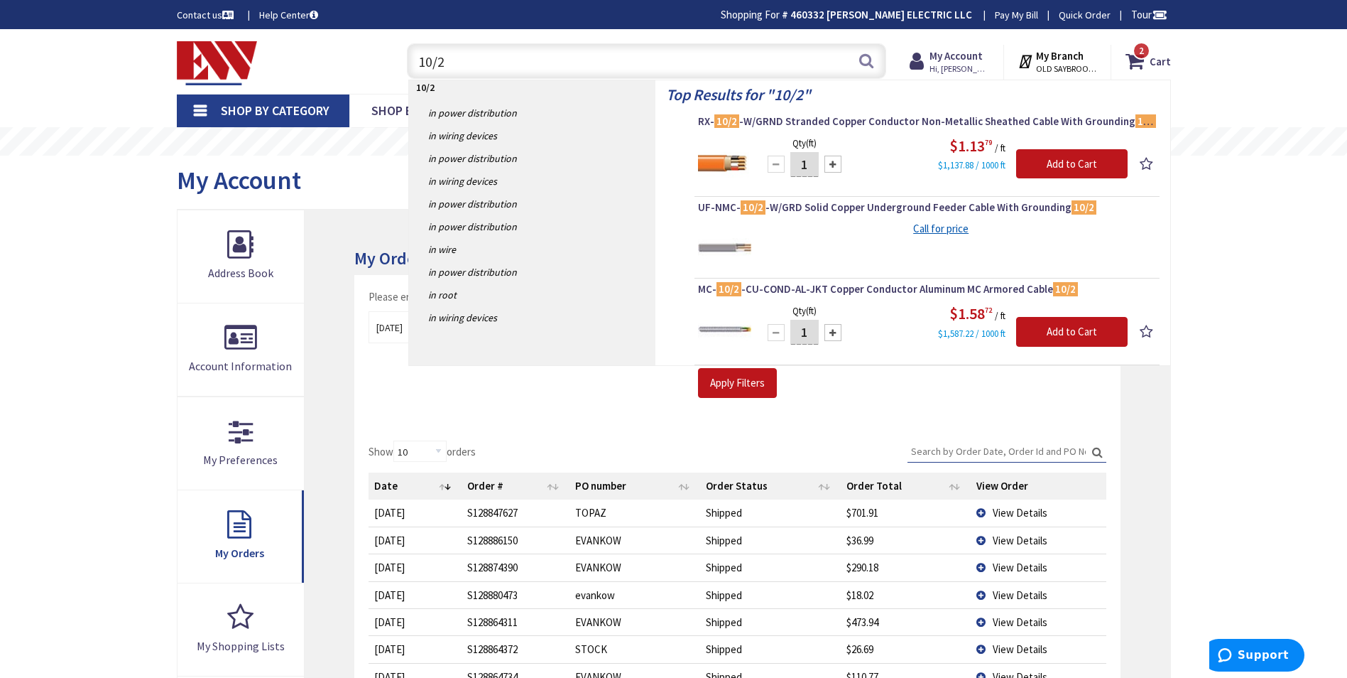
type input "10/2"
